Goal: Complete application form

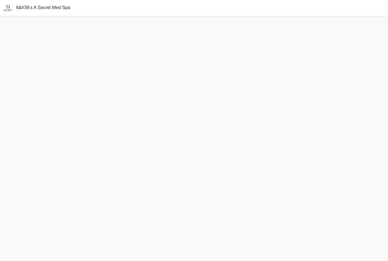
scroll to position [18, 0]
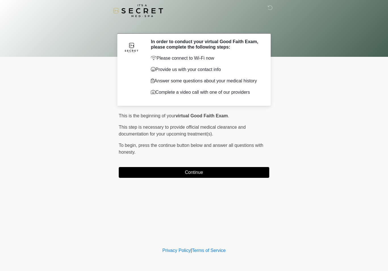
click at [204, 171] on button "Continue" at bounding box center [194, 172] width 150 height 11
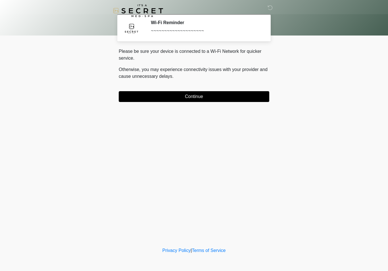
click at [206, 94] on button "Continue" at bounding box center [194, 96] width 150 height 11
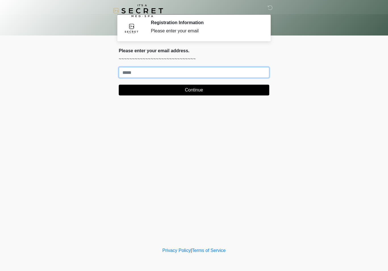
click at [196, 73] on input "Where should we email your treatment plan?" at bounding box center [194, 72] width 150 height 11
type input "**********"
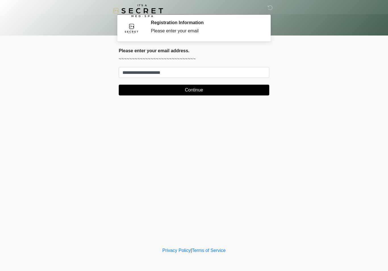
click at [204, 89] on button "Continue" at bounding box center [194, 90] width 150 height 11
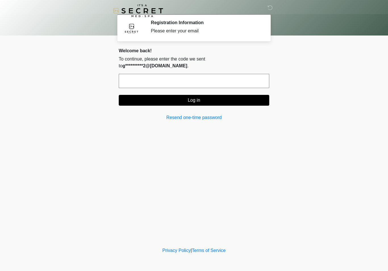
click at [202, 79] on input "text" at bounding box center [194, 81] width 150 height 14
type input "******"
click at [221, 100] on button "Log in" at bounding box center [194, 100] width 150 height 11
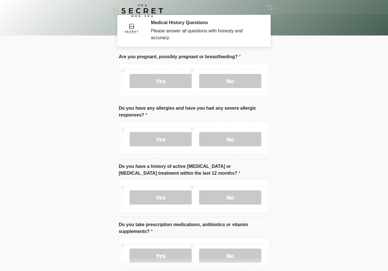
click at [240, 78] on label "No" at bounding box center [230, 81] width 62 height 14
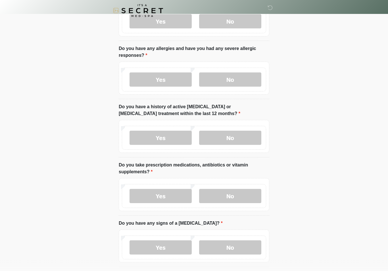
scroll to position [60, 0]
click at [246, 76] on label "No" at bounding box center [230, 79] width 62 height 14
click at [241, 135] on label "No" at bounding box center [230, 137] width 62 height 14
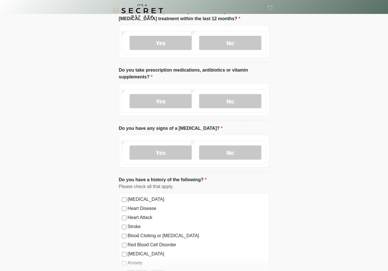
scroll to position [155, 0]
click at [240, 100] on label "No" at bounding box center [230, 101] width 62 height 14
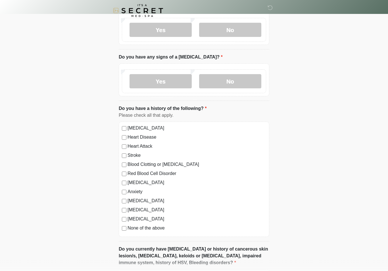
click at [246, 82] on label "No" at bounding box center [230, 81] width 62 height 14
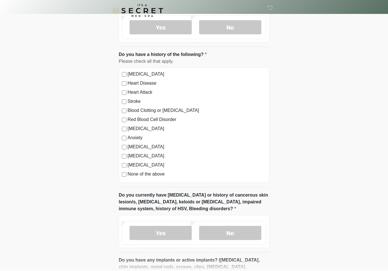
scroll to position [280, 0]
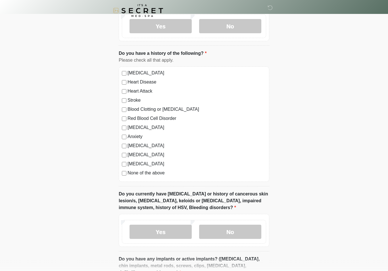
click at [128, 171] on label "None of the above" at bounding box center [196, 173] width 139 height 7
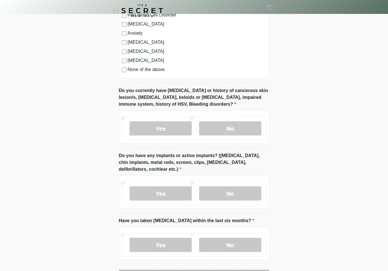
scroll to position [384, 0]
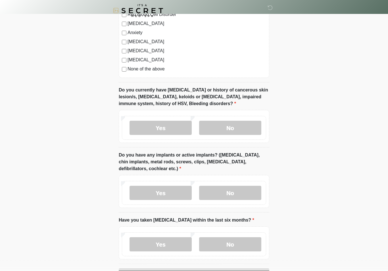
click at [233, 128] on label "No" at bounding box center [230, 128] width 62 height 14
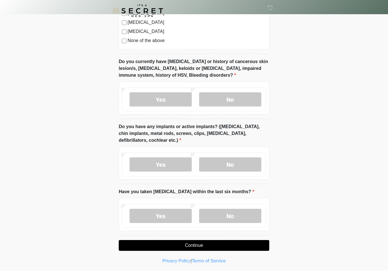
scroll to position [414, 0]
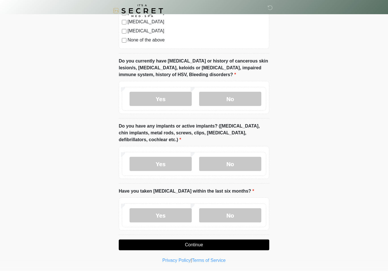
click at [249, 164] on label "No" at bounding box center [230, 164] width 62 height 14
click at [231, 213] on label "No" at bounding box center [230, 215] width 62 height 14
click at [213, 242] on button "Continue" at bounding box center [194, 244] width 150 height 11
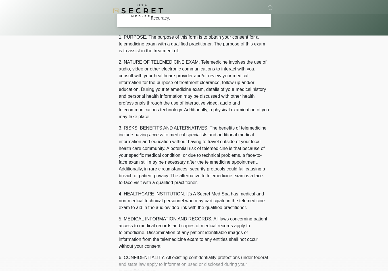
scroll to position [0, 0]
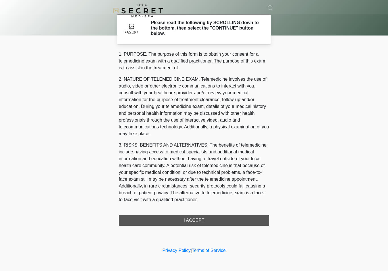
click at [189, 220] on div "1. PURPOSE. The purpose of this form is to obtain your consent for a telemedici…" at bounding box center [194, 138] width 150 height 175
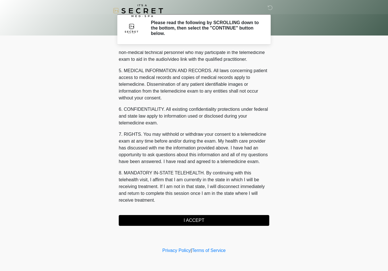
scroll to position [172, 0]
click at [194, 221] on button "I ACCEPT" at bounding box center [194, 220] width 150 height 11
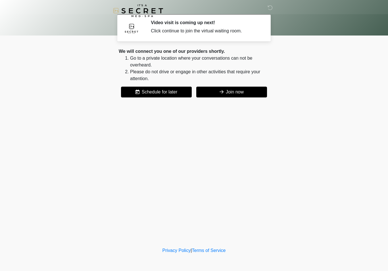
click at [239, 89] on button "Join now" at bounding box center [231, 92] width 71 height 11
